Goal: Navigation & Orientation: Find specific page/section

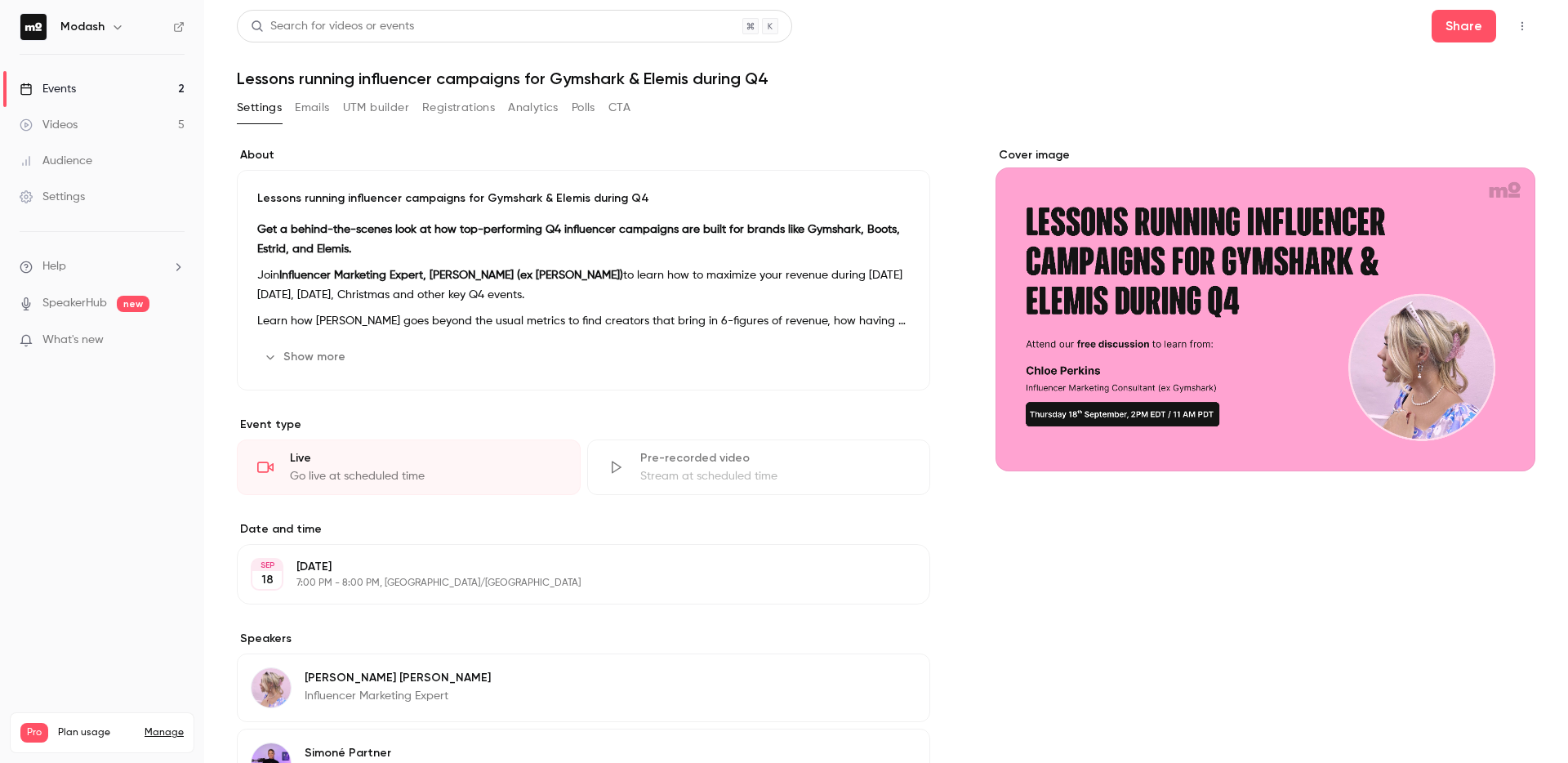
click at [63, 88] on div "Events" at bounding box center [48, 89] width 56 height 17
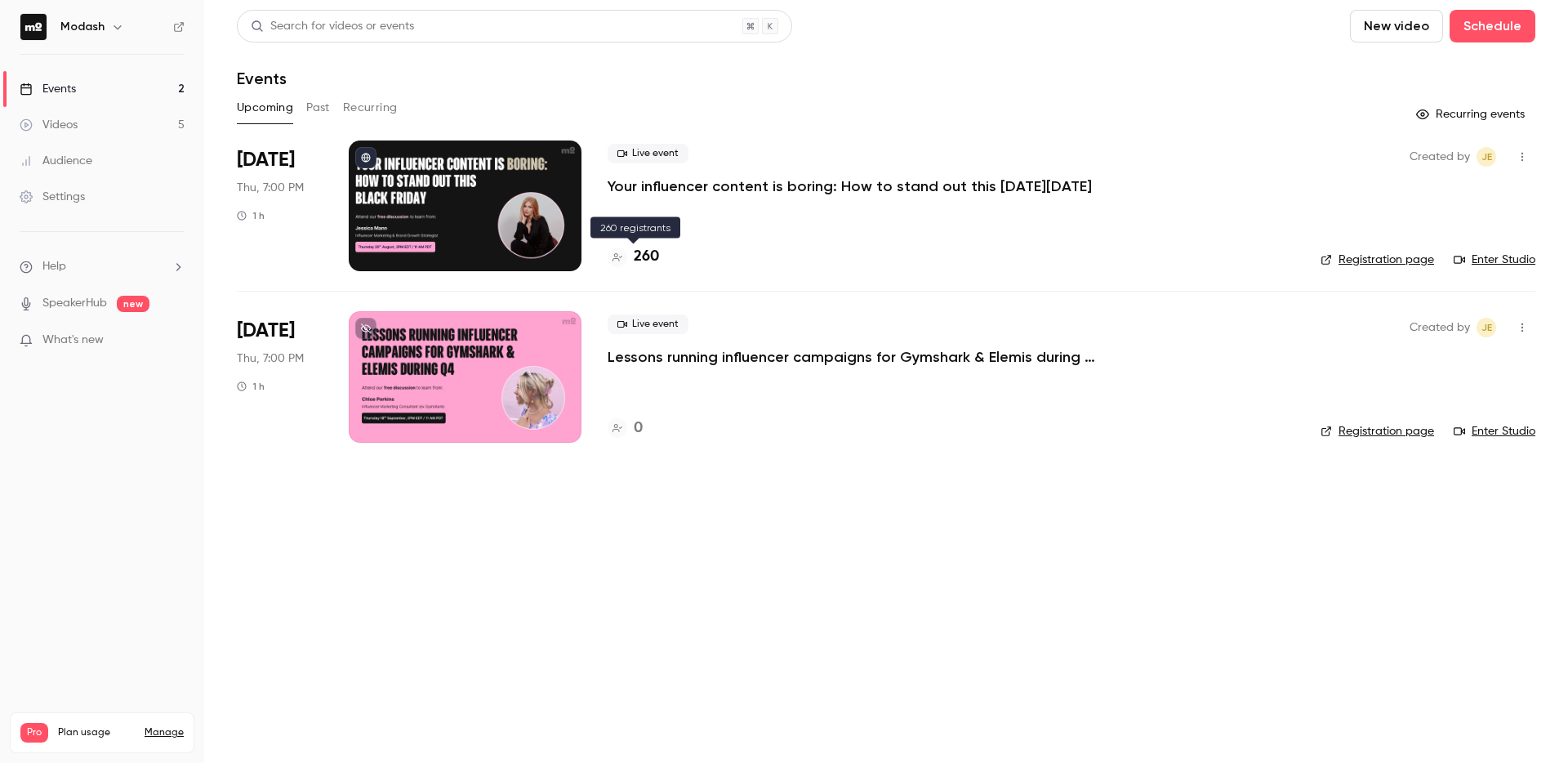
click at [619, 262] on div at bounding box center [617, 257] width 20 height 20
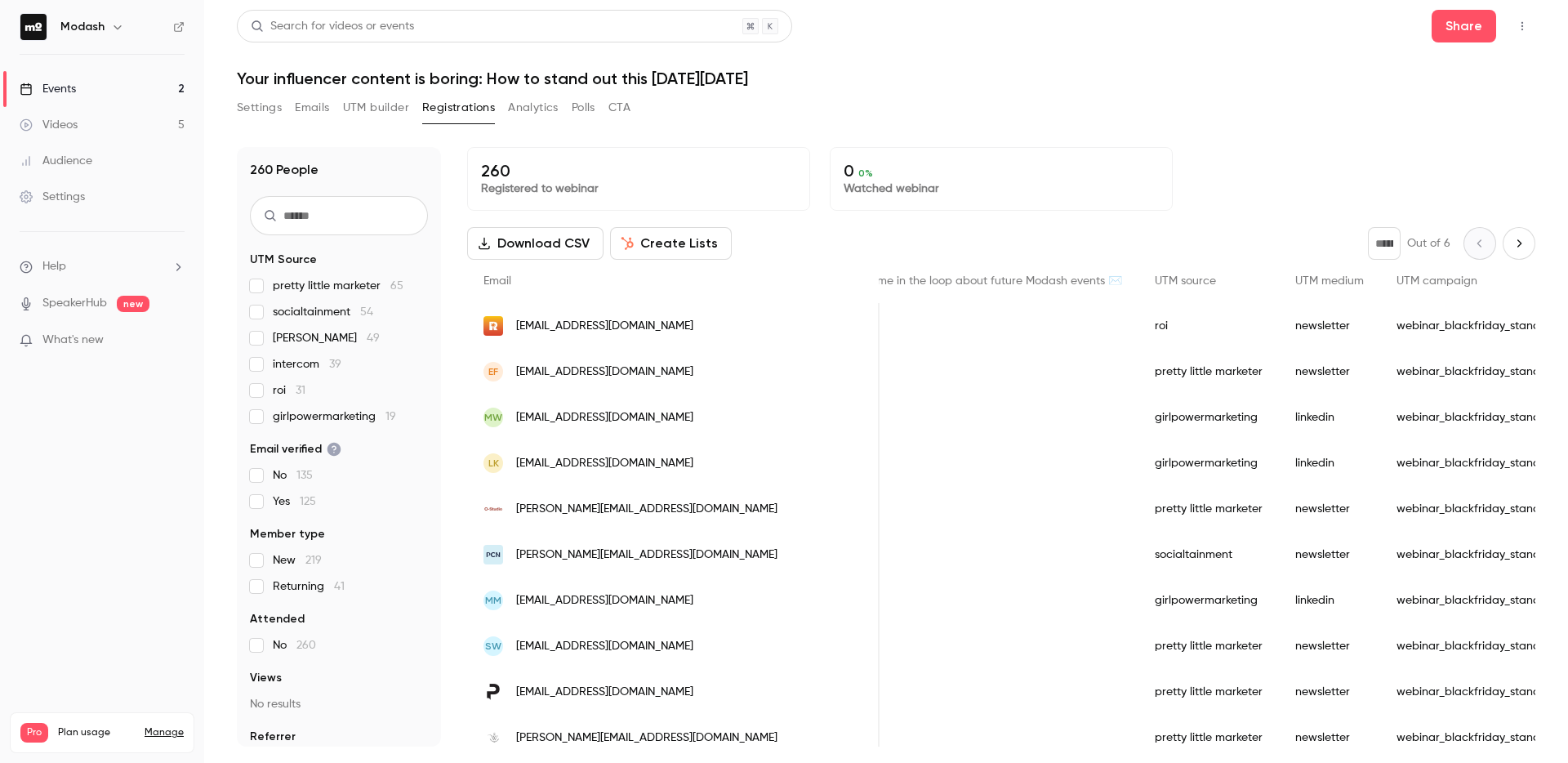
scroll to position [0, 608]
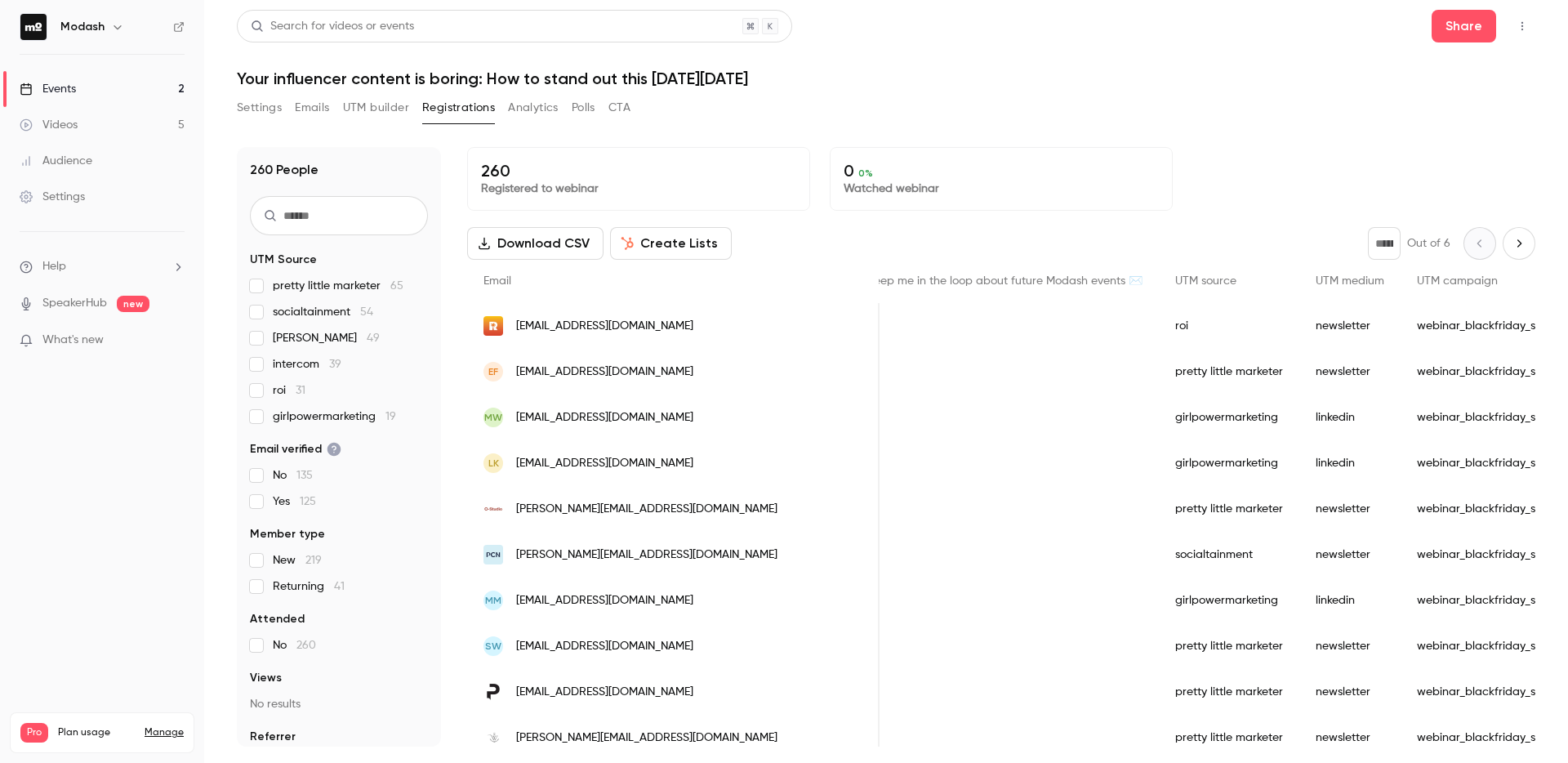
click at [89, 85] on link "Events 2" at bounding box center [102, 89] width 204 height 36
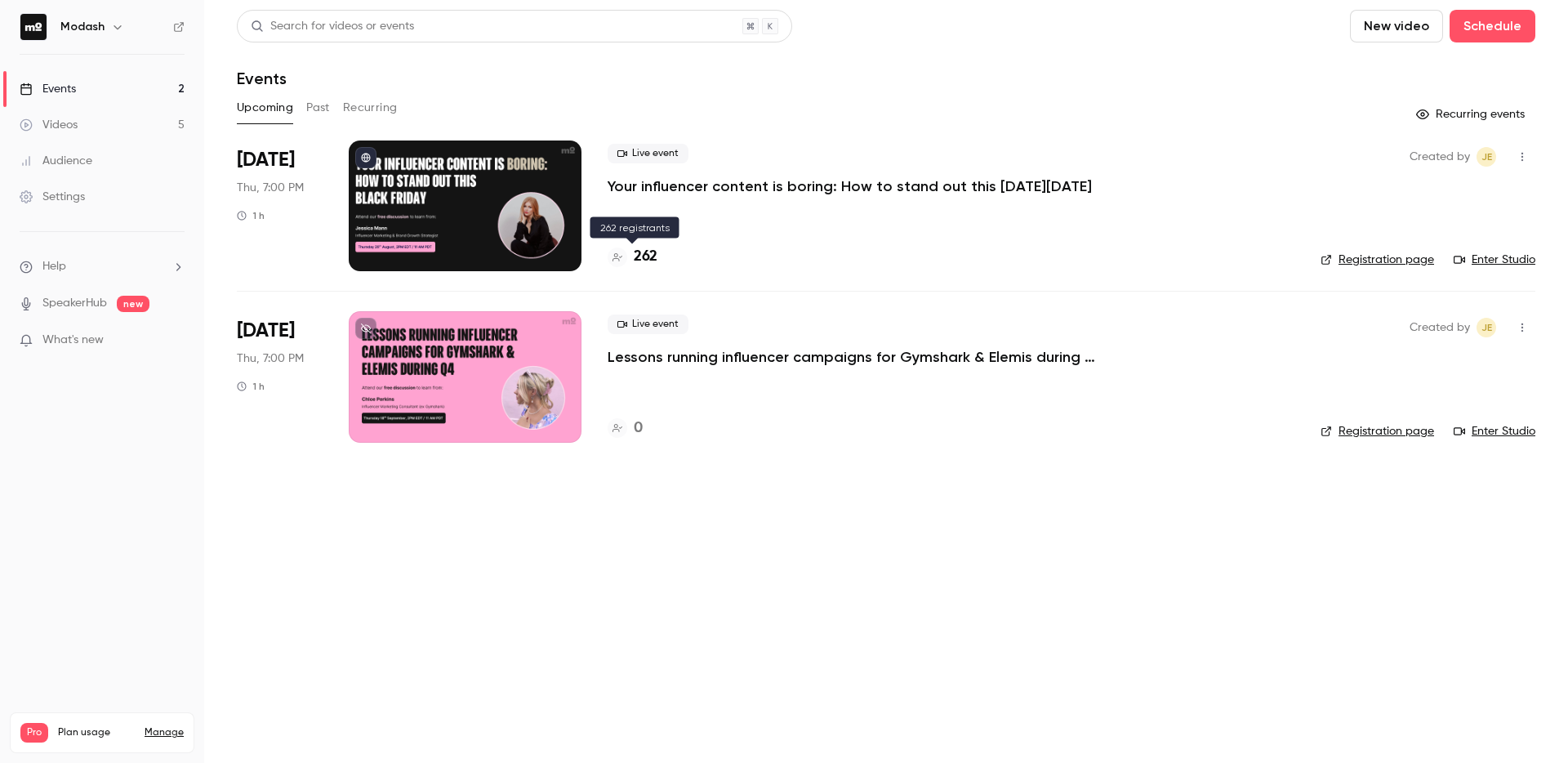
click at [623, 258] on div at bounding box center [617, 257] width 20 height 20
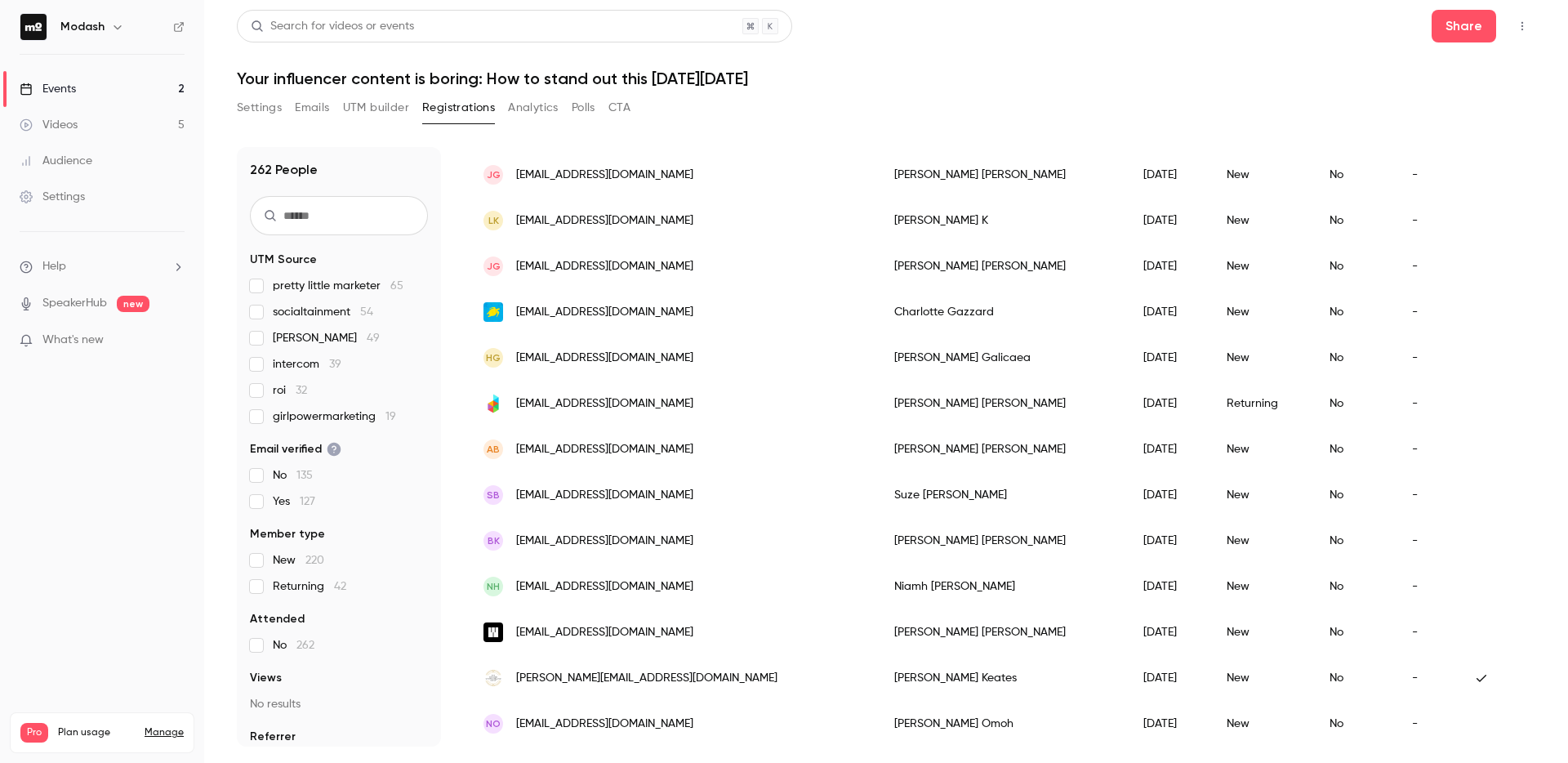
scroll to position [1856, 0]
click at [82, 81] on link "Events 2" at bounding box center [102, 89] width 204 height 36
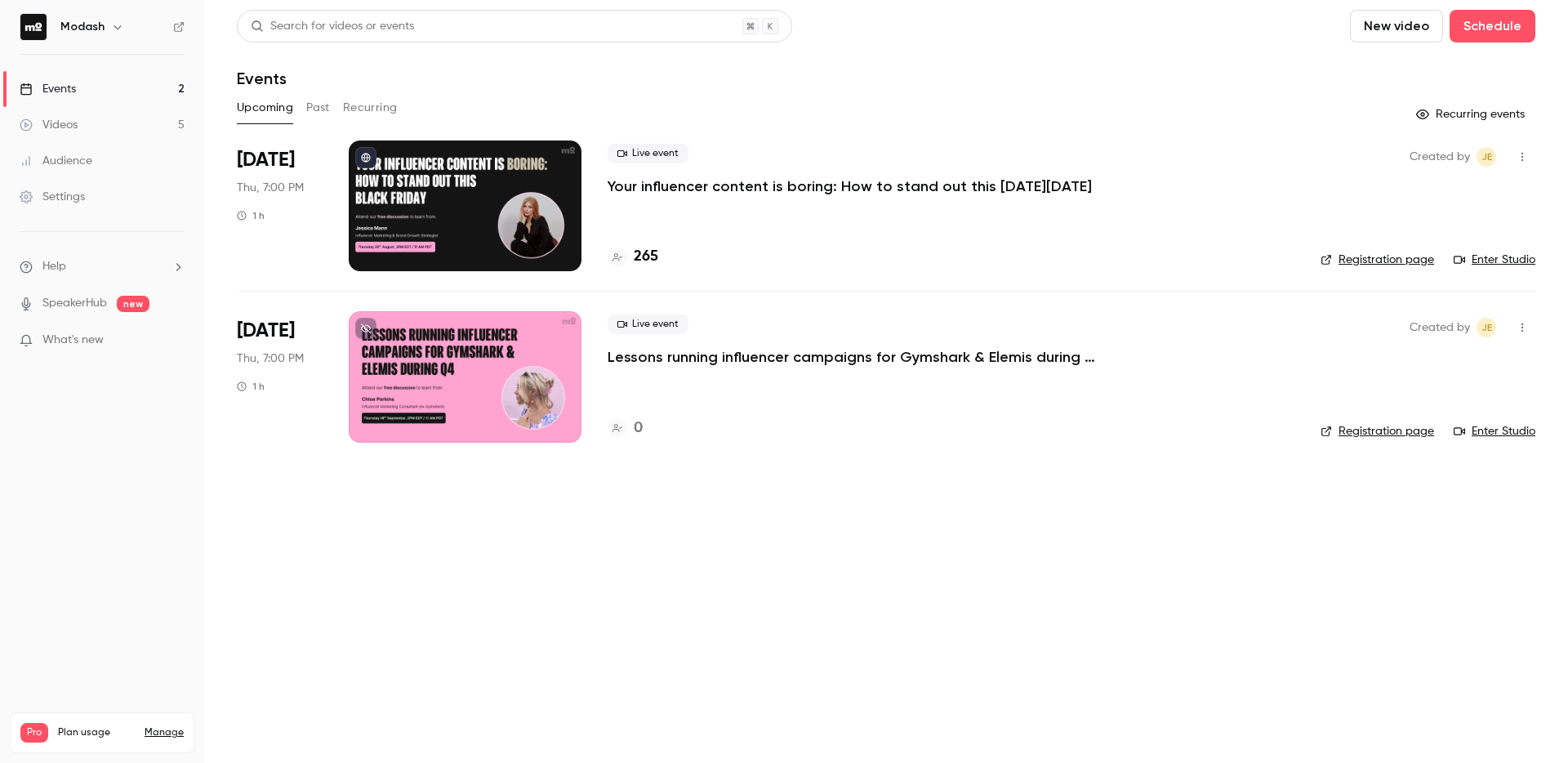
click at [612, 256] on icon at bounding box center [617, 256] width 10 height 10
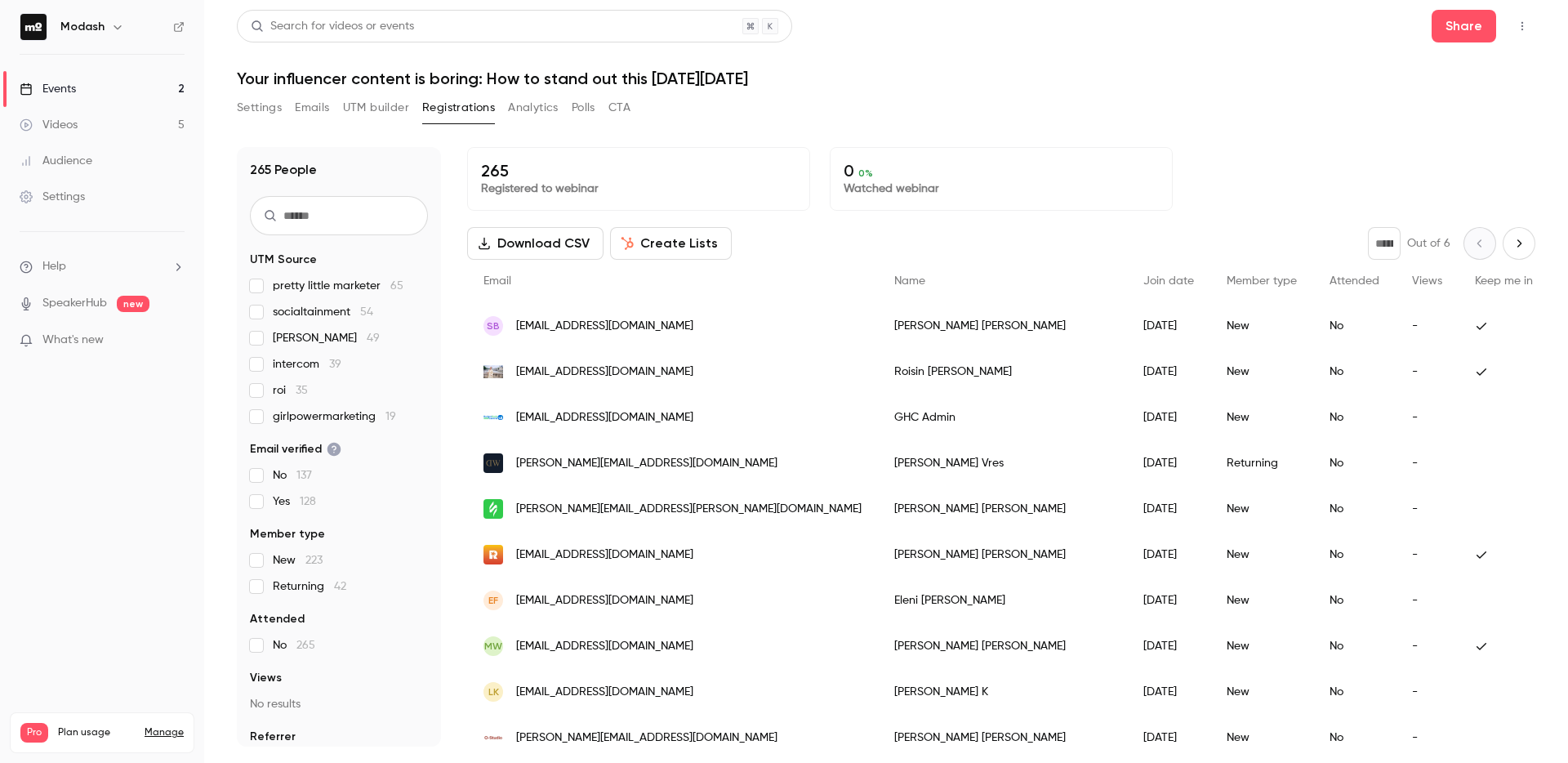
click at [96, 88] on link "Events 2" at bounding box center [102, 89] width 204 height 36
